Goal: Transaction & Acquisition: Purchase product/service

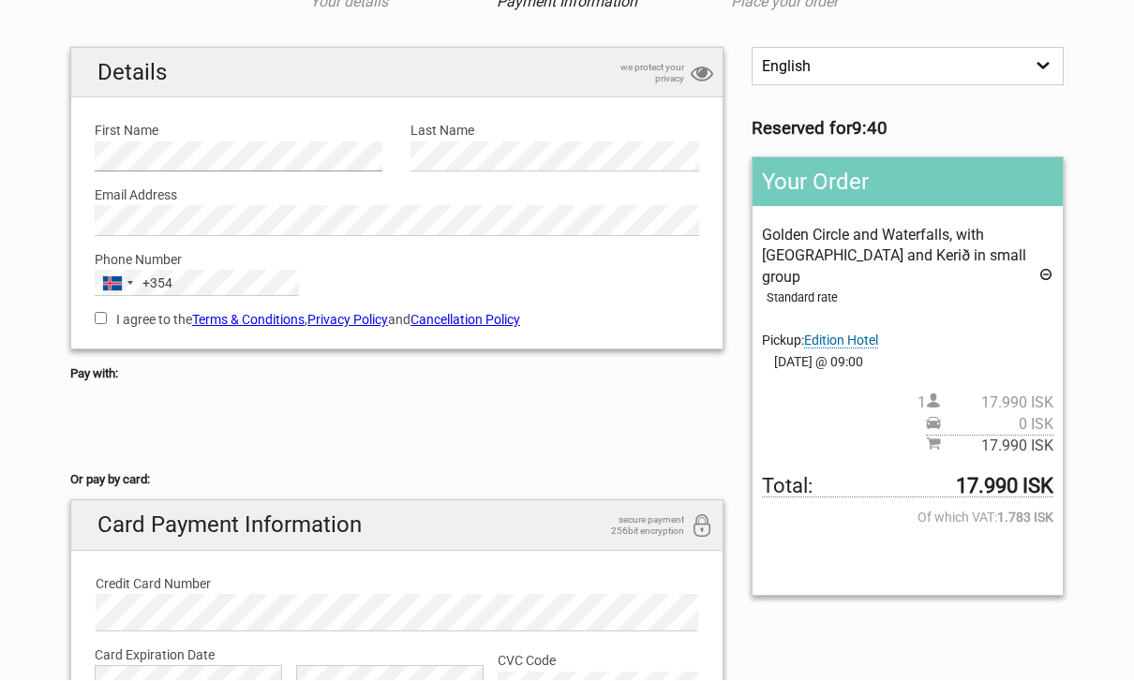
scroll to position [120, 0]
click at [97, 279] on div "Iceland +354" at bounding box center [117, 283] width 43 height 24
type input "0"
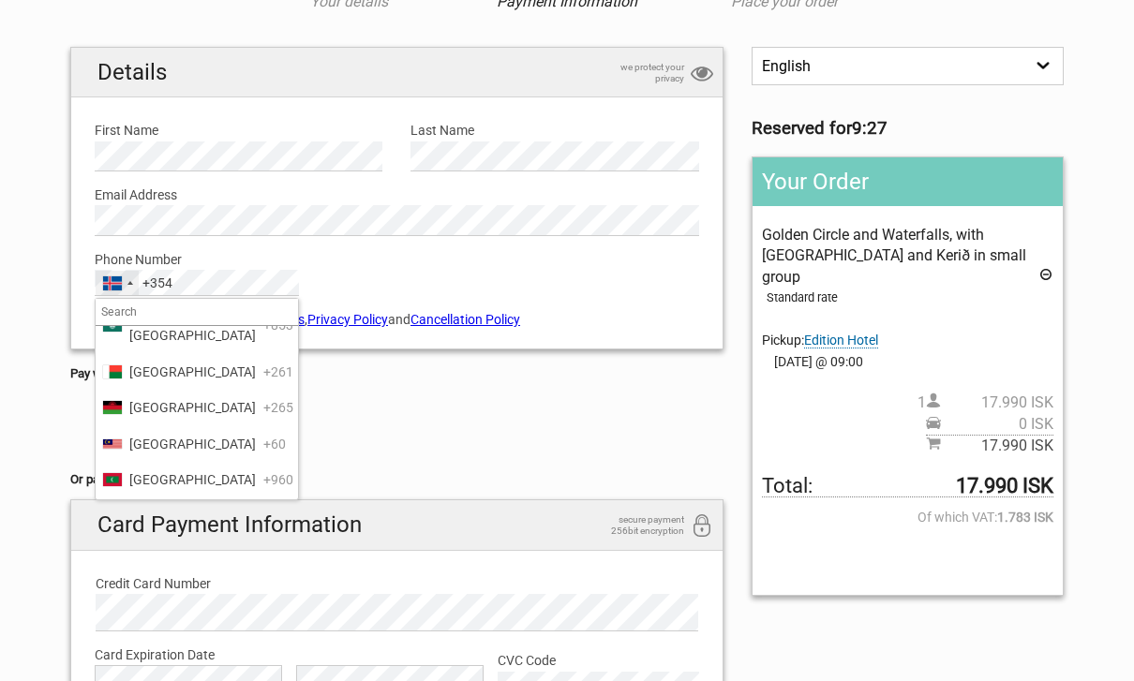
scroll to position [4726, 0]
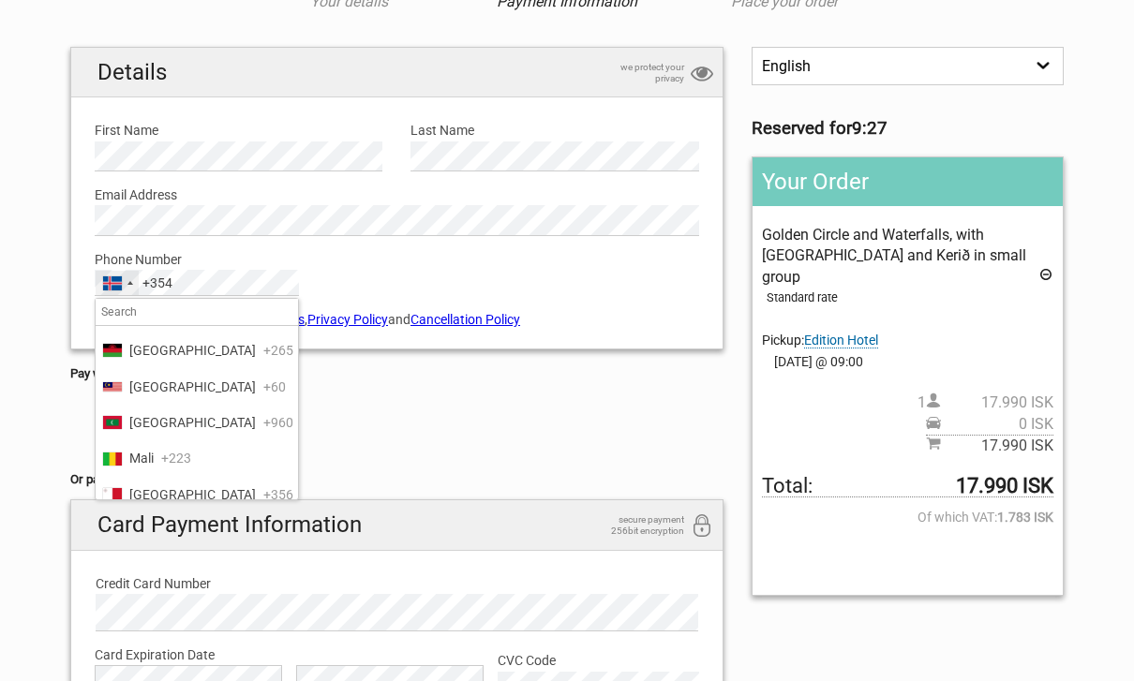
click at [223, 570] on li "[GEOGRAPHIC_DATA] +596" at bounding box center [197, 588] width 202 height 36
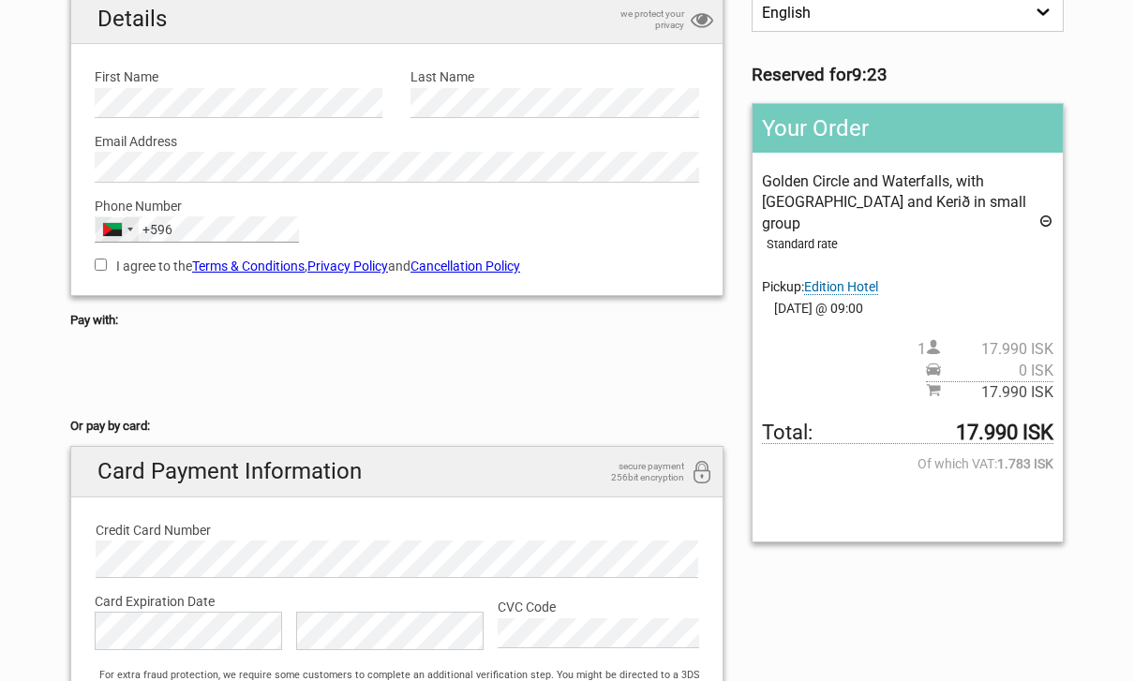
scroll to position [172, 0]
click at [127, 218] on div "[GEOGRAPHIC_DATA] +596" at bounding box center [117, 230] width 43 height 24
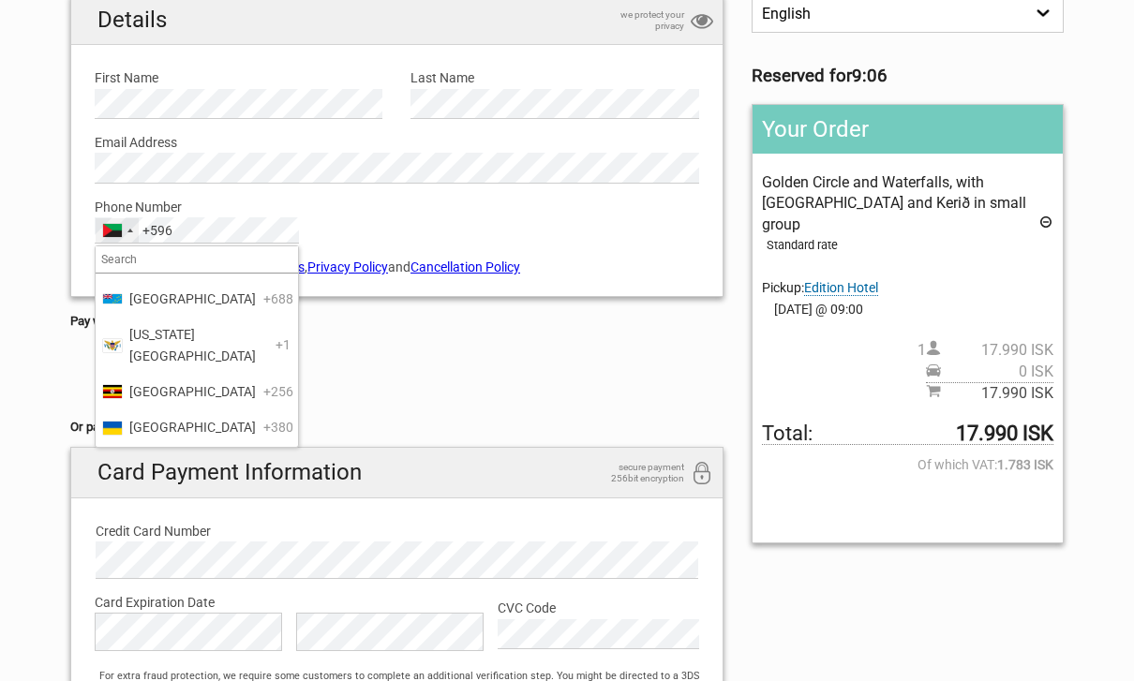
scroll to position [8288, 0]
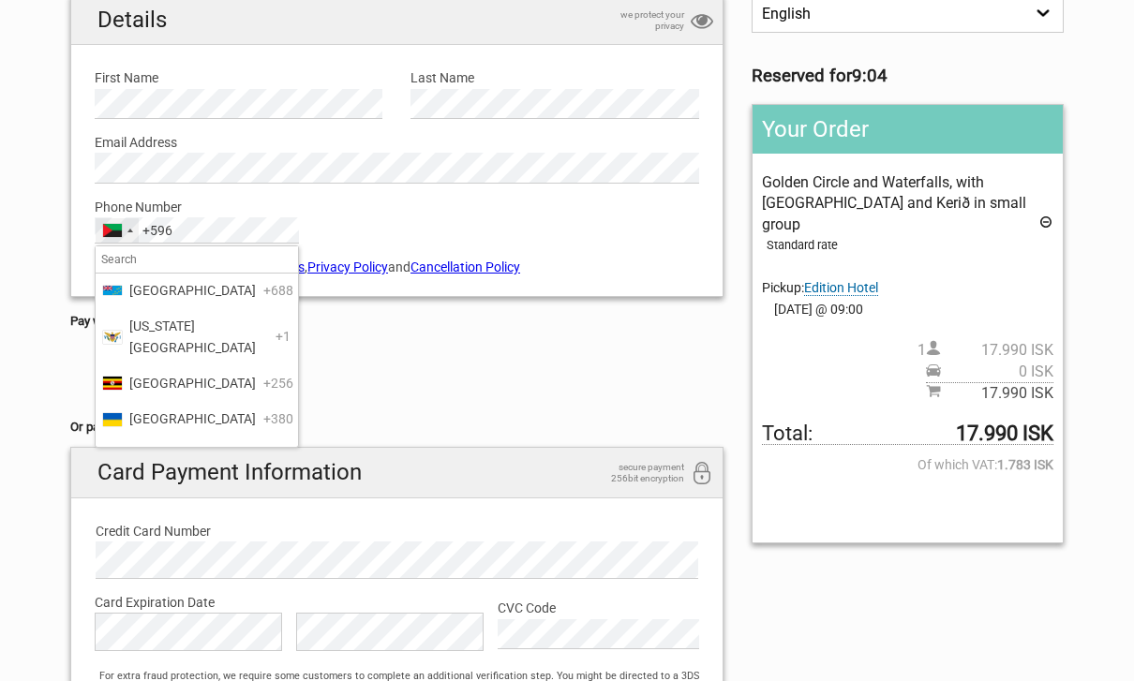
click at [135, 517] on span "[GEOGRAPHIC_DATA]" at bounding box center [192, 527] width 127 height 21
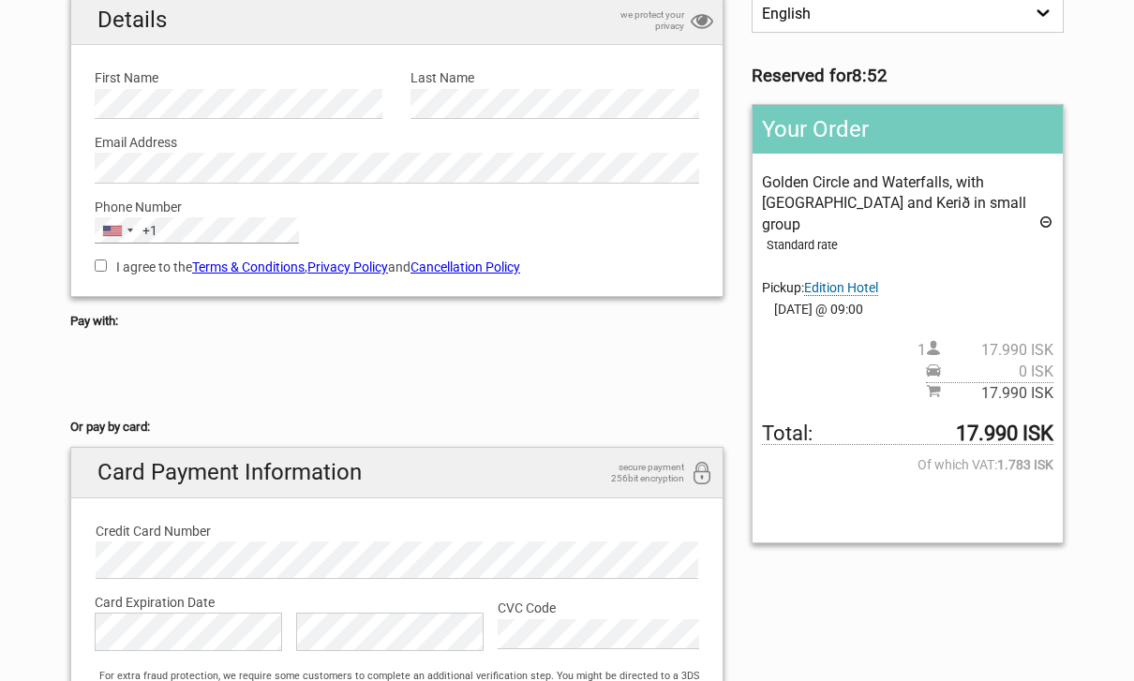
click at [103, 268] on input "I agree to the Terms & Conditions , Privacy Policy and Cancellation Policy" at bounding box center [101, 266] width 12 height 12
checkbox input "true"
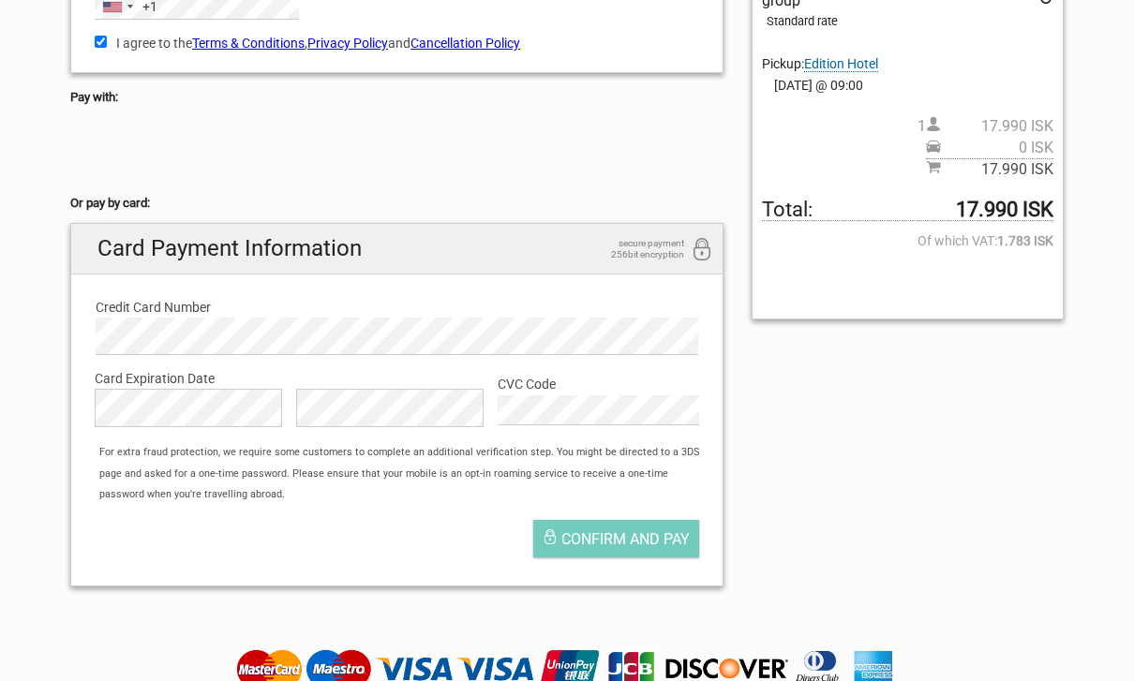
scroll to position [381, 0]
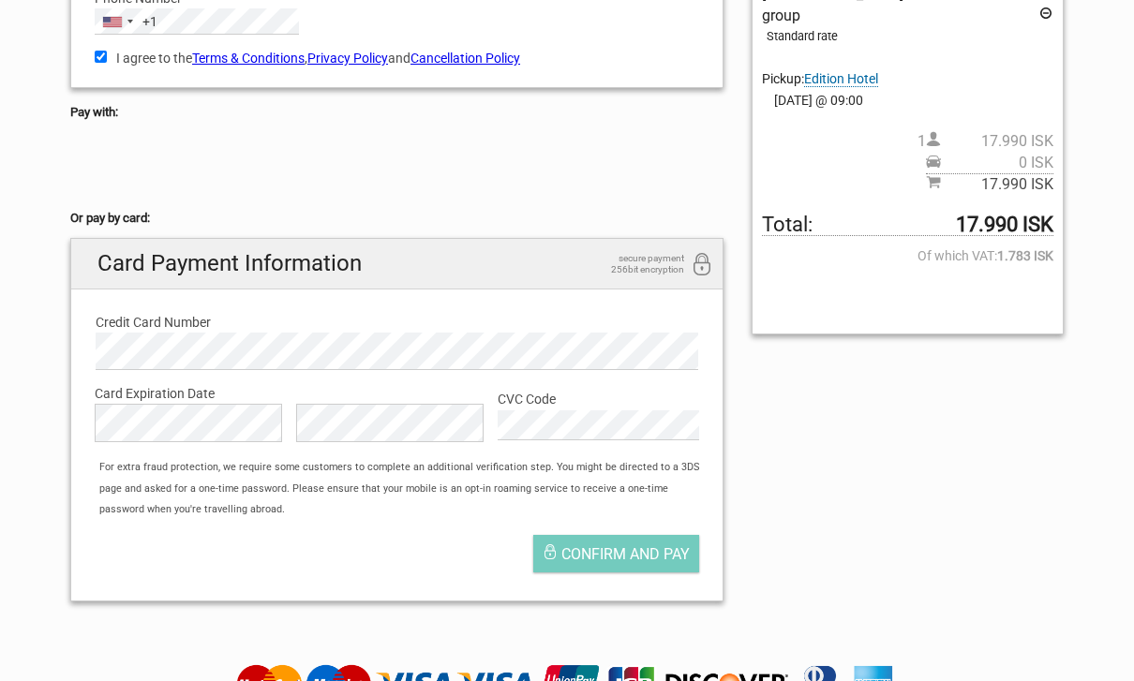
click at [65, 252] on div "Details we protect your privacy First Name Please provide us with your name. La…" at bounding box center [396, 200] width 681 height 831
click at [672, 564] on button "Confirm and pay" at bounding box center [616, 553] width 166 height 37
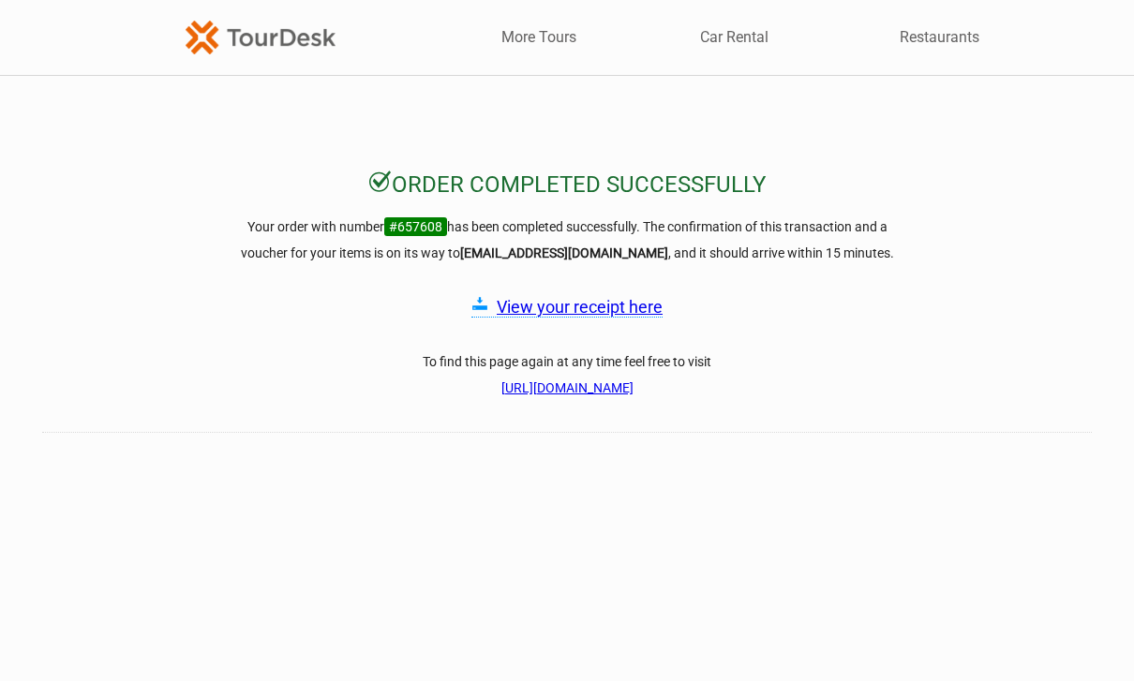
click at [640, 316] on link "View your receipt here" at bounding box center [580, 307] width 166 height 20
